Goal: Task Accomplishment & Management: Use online tool/utility

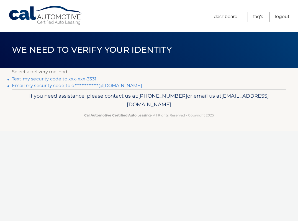
click at [40, 81] on link "Text my security code to xxx-xxx-3331" at bounding box center [54, 78] width 85 height 5
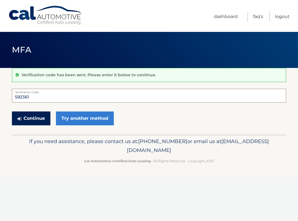
type input "592361"
click at [40, 119] on button "Continue" at bounding box center [31, 118] width 39 height 14
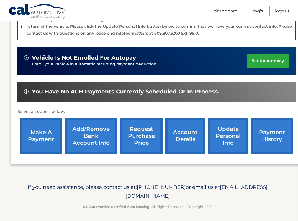
scroll to position [147, 1]
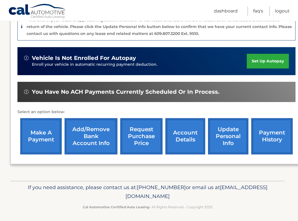
click at [44, 136] on link "make a payment" at bounding box center [41, 136] width 42 height 36
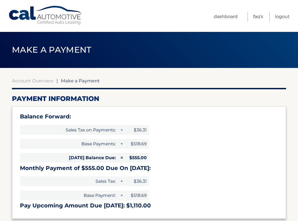
select select "ZjMxOGUyNTUtOTRjZS00N2VjLThiMjgtOWFkOTQ4ZDIzZTgy"
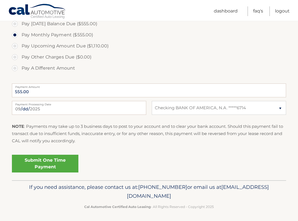
scroll to position [211, 0]
click at [54, 165] on link "Submit One Time Payment" at bounding box center [45, 164] width 67 height 18
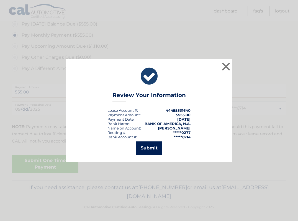
click at [157, 144] on button "Submit" at bounding box center [149, 147] width 26 height 13
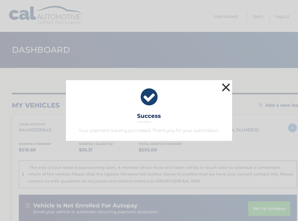
click at [224, 88] on button "×" at bounding box center [226, 87] width 11 height 11
